Goal: Task Accomplishment & Management: Manage account settings

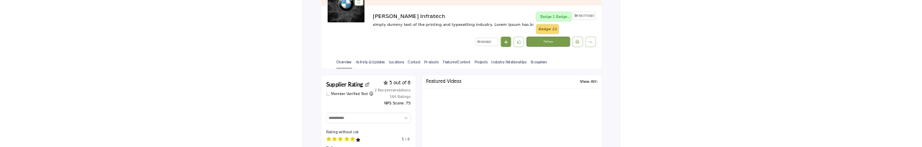
scroll to position [216, 0]
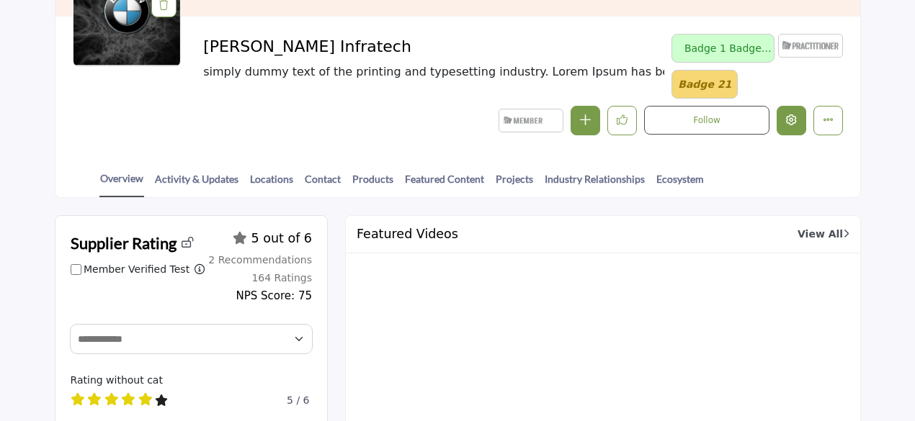
click at [785, 115] on button "Edit company" at bounding box center [792, 121] width 30 height 30
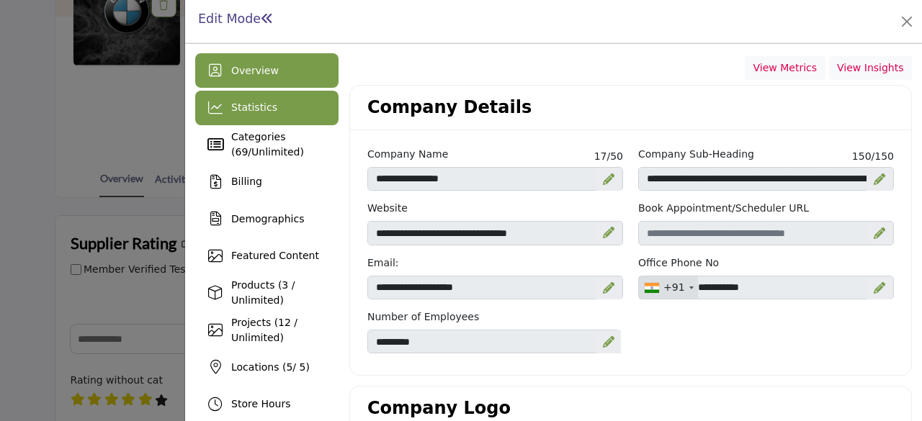
click at [267, 106] on span "Statistics" at bounding box center [254, 108] width 46 height 12
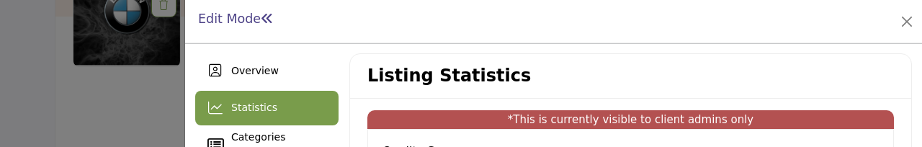
click at [244, 113] on span "Statistics" at bounding box center [254, 108] width 46 height 12
click at [238, 106] on span "Statistics" at bounding box center [254, 108] width 46 height 12
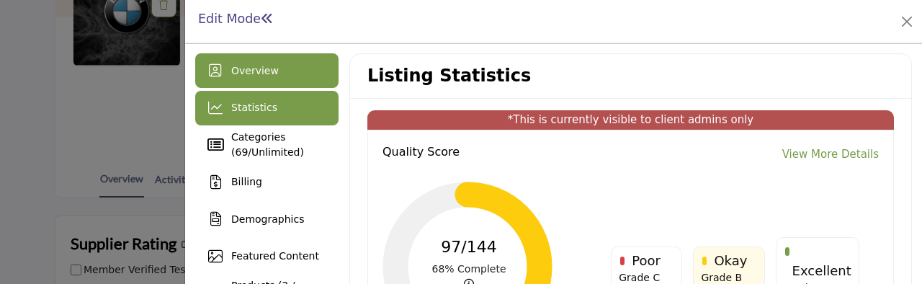
click at [260, 75] on span "Overview" at bounding box center [255, 71] width 48 height 12
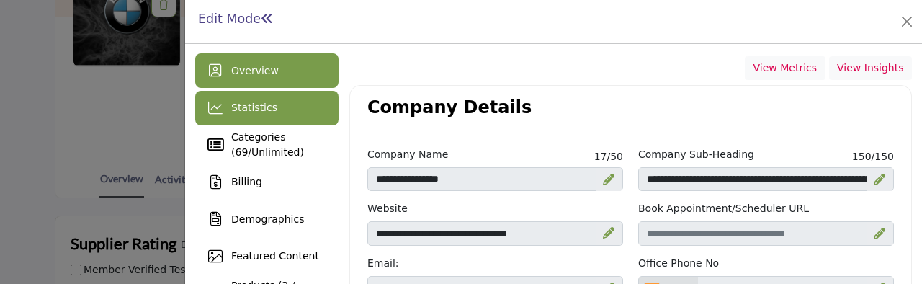
click at [258, 110] on span "Statistics" at bounding box center [254, 108] width 46 height 12
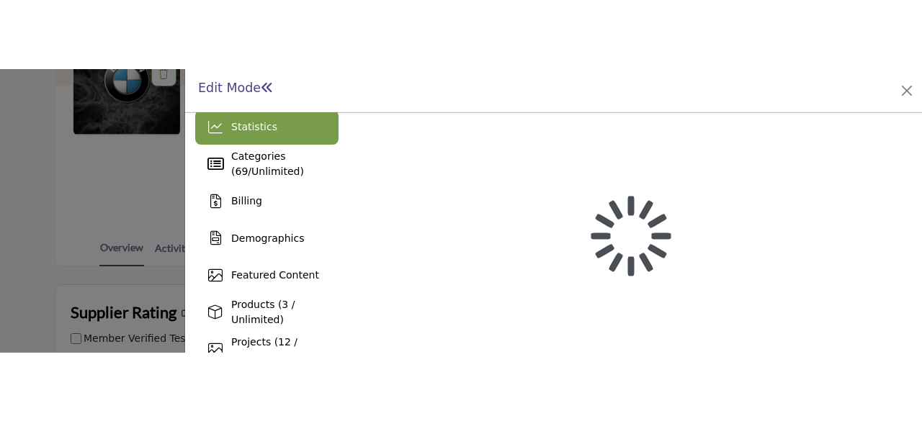
scroll to position [288, 0]
